Goal: Task Accomplishment & Management: Complete application form

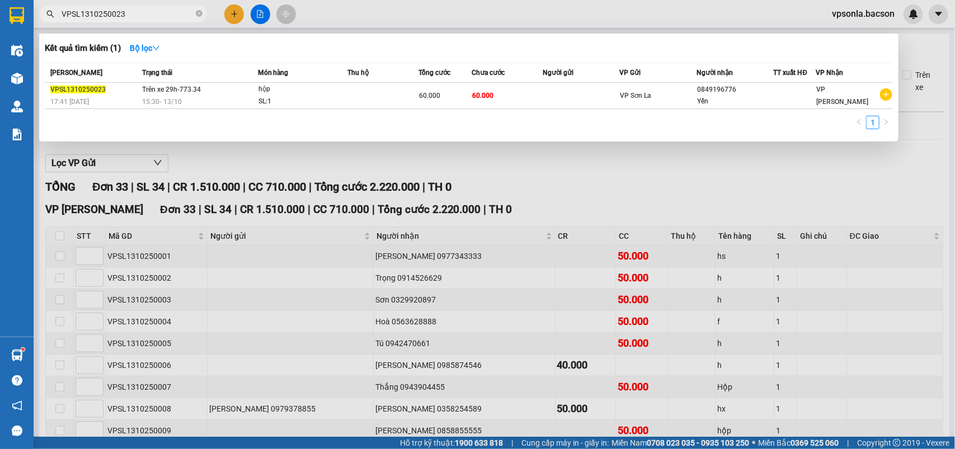
scroll to position [419, 0]
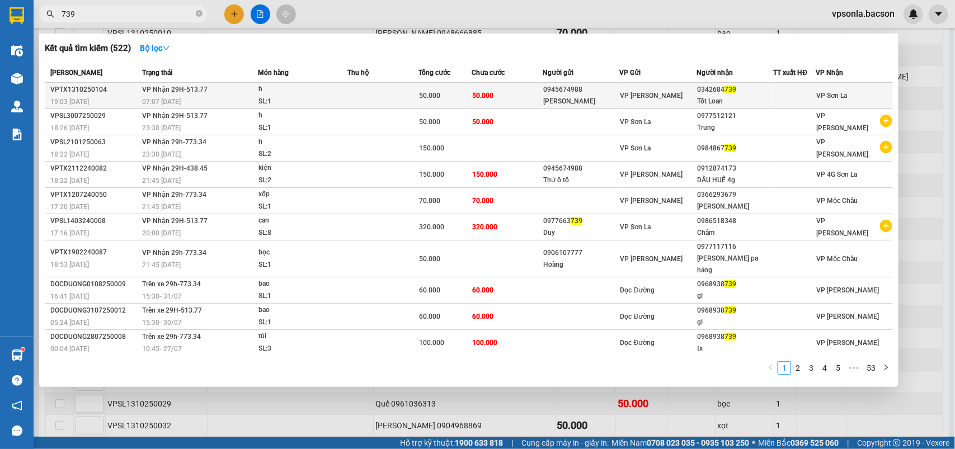
type input "739"
click at [748, 97] on div "Tốt Loan" at bounding box center [735, 102] width 76 height 12
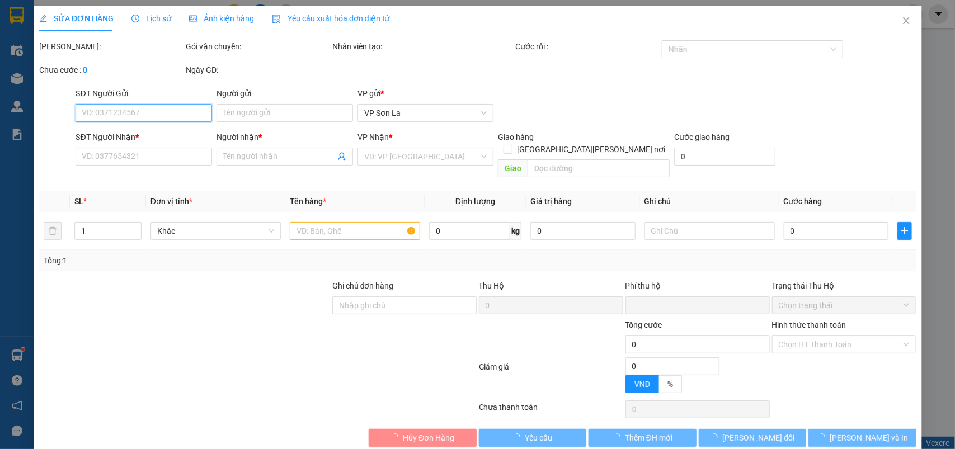
type input "0945674988"
type input "[PERSON_NAME]"
type input "0342684739"
type input "Tốt Loan"
type input "0"
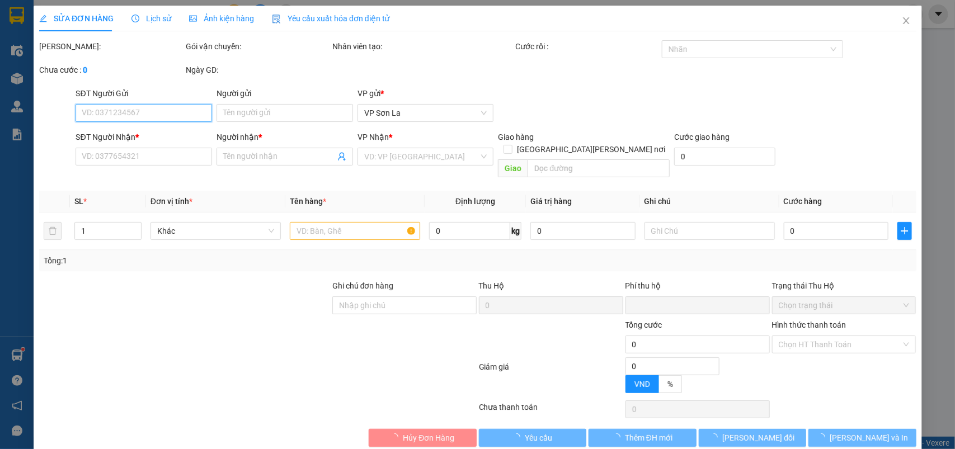
type input "50.000"
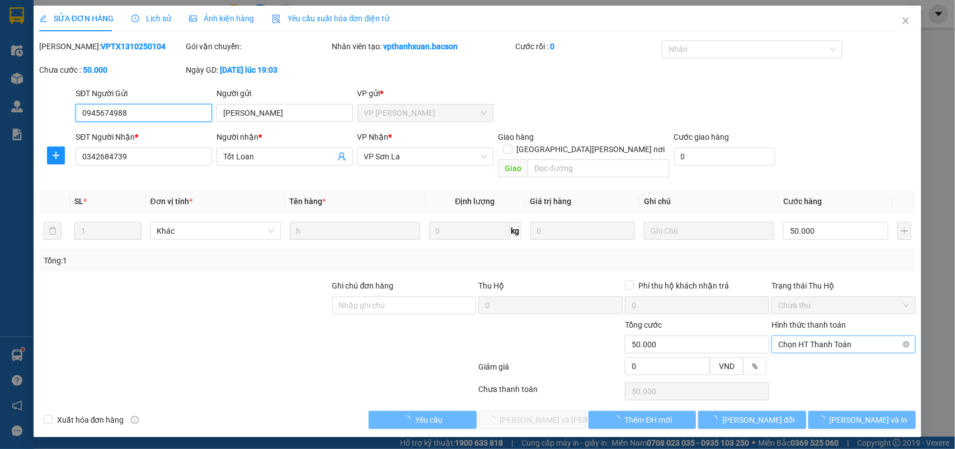
click at [822, 336] on span "Chọn HT Thanh Toán" at bounding box center [843, 344] width 131 height 17
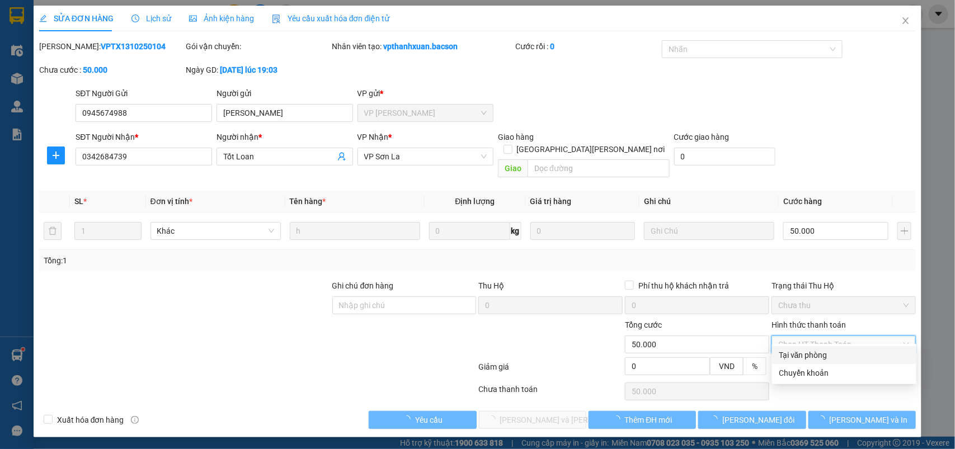
drag, startPoint x: 807, startPoint y: 352, endPoint x: 611, endPoint y: 370, distance: 196.5
click at [805, 354] on div "Tại văn phòng" at bounding box center [844, 355] width 131 height 12
type input "0"
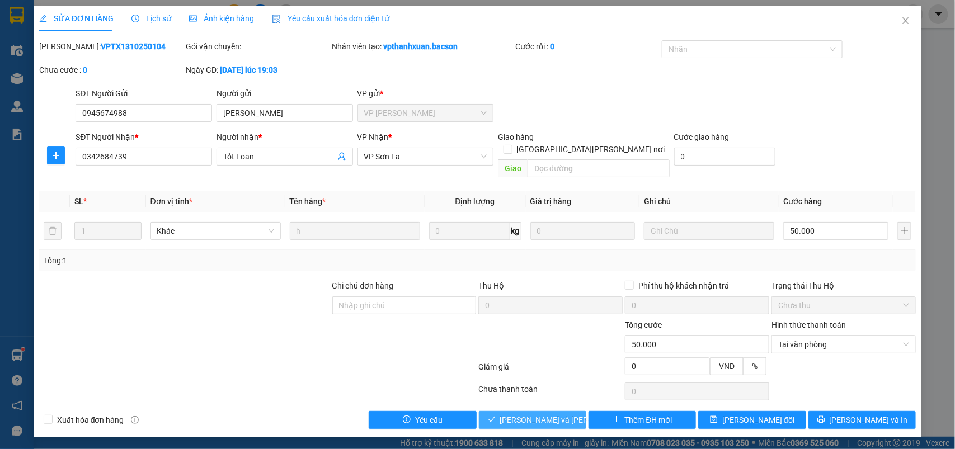
click at [534, 411] on button "[PERSON_NAME] và [PERSON_NAME] hàng" at bounding box center [532, 420] width 107 height 18
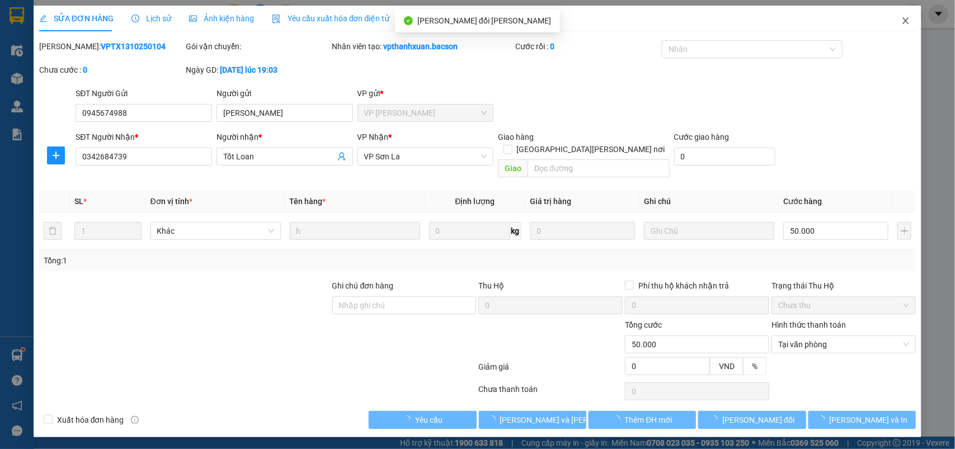
click at [906, 23] on icon "close" at bounding box center [905, 20] width 9 height 9
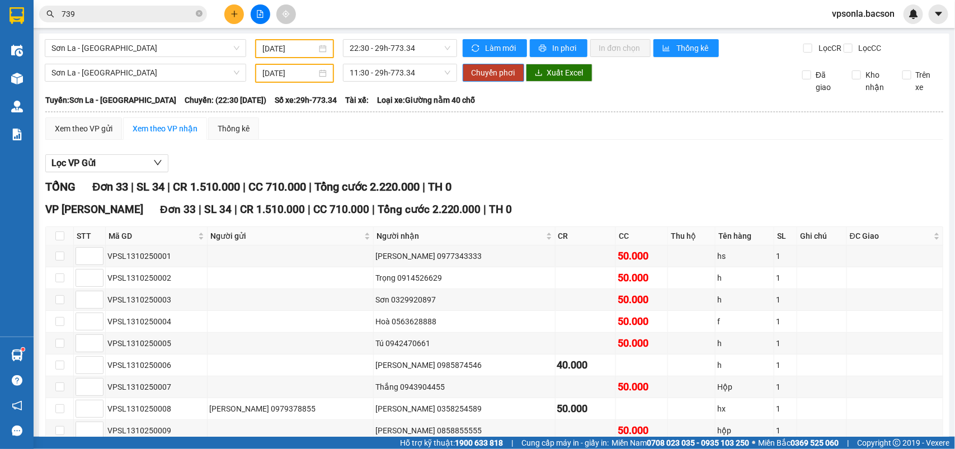
click at [107, 15] on input "739" at bounding box center [128, 14] width 132 height 12
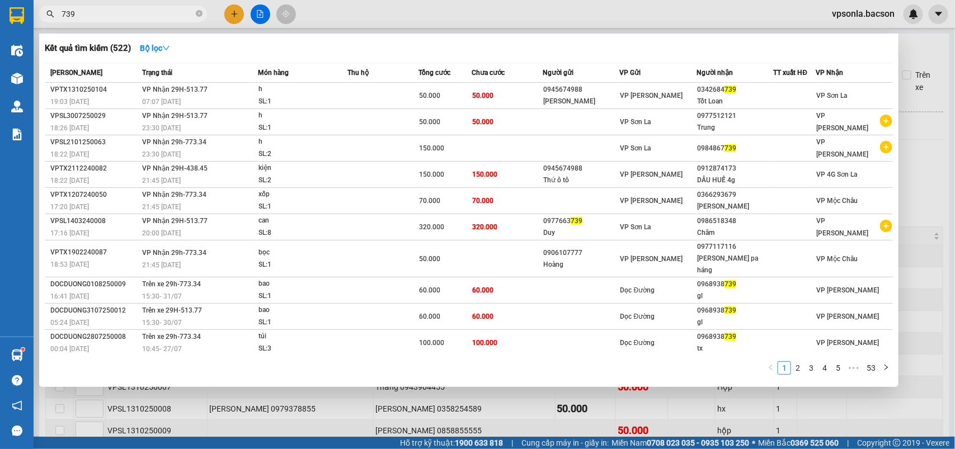
click at [107, 15] on input "739" at bounding box center [128, 14] width 132 height 12
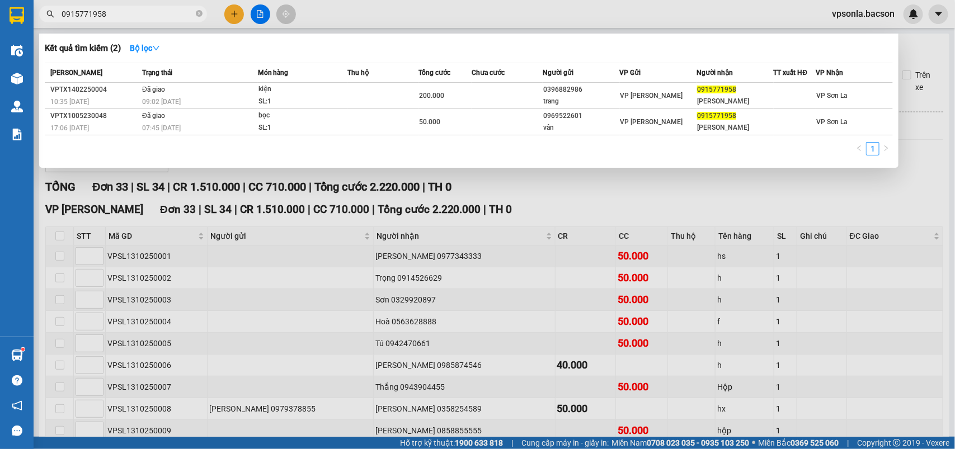
type input "0915771958"
